Goal: Communication & Community: Answer question/provide support

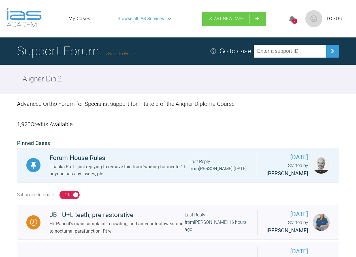
click at [292, 21] on div "2" at bounding box center [294, 20] width 5 height 5
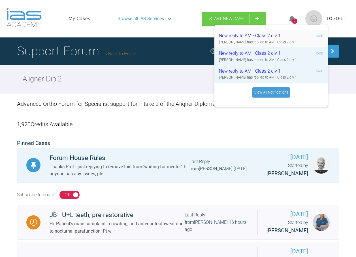
click at [270, 35] on div "New reply to AM - Class 2 div 1" at bounding box center [253, 35] width 68 height 7
